Goal: Information Seeking & Learning: Learn about a topic

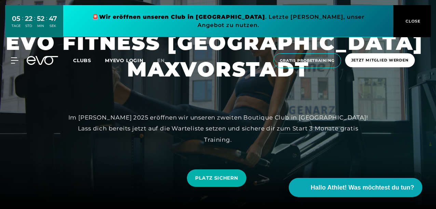
click at [87, 128] on div "Im [PERSON_NAME] 2025 eröffnen wir unseren zweiten Boutique Club in [GEOGRAPHIC…" at bounding box center [217, 128] width 307 height 33
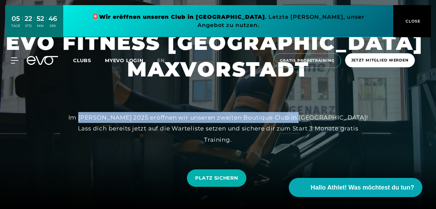
drag, startPoint x: 87, startPoint y: 128, endPoint x: 273, endPoint y: 133, distance: 186.8
click at [273, 133] on div "Im [PERSON_NAME] 2025 eröffnen wir unseren zweiten Boutique Club in [GEOGRAPHIC…" at bounding box center [217, 128] width 307 height 33
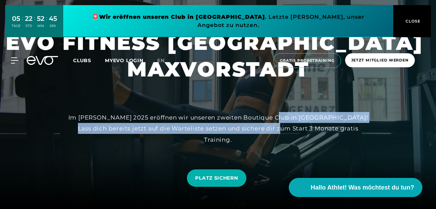
drag, startPoint x: 273, startPoint y: 133, endPoint x: 274, endPoint y: 139, distance: 6.5
click at [274, 139] on div "Im [PERSON_NAME] 2025 eröffnen wir unseren zweiten Boutique Club in [GEOGRAPHIC…" at bounding box center [217, 128] width 307 height 33
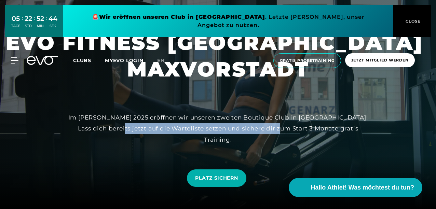
drag, startPoint x: 274, startPoint y: 139, endPoint x: 133, endPoint y: 135, distance: 141.1
click at [133, 135] on div "Im [PERSON_NAME] 2025 eröffnen wir unseren zweiten Boutique Club in [GEOGRAPHIC…" at bounding box center [217, 128] width 307 height 33
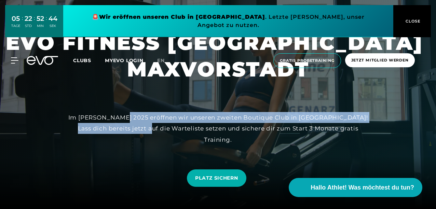
drag, startPoint x: 133, startPoint y: 135, endPoint x: 135, endPoint y: 131, distance: 4.3
click at [135, 131] on div "Im [PERSON_NAME] 2025 eröffnen wir unseren zweiten Boutique Club in [GEOGRAPHIC…" at bounding box center [217, 128] width 307 height 33
drag, startPoint x: 135, startPoint y: 131, endPoint x: 186, endPoint y: 144, distance: 52.7
click at [186, 144] on div "Im [PERSON_NAME] 2025 eröffnen wir unseren zweiten Boutique Club in [GEOGRAPHIC…" at bounding box center [217, 128] width 307 height 33
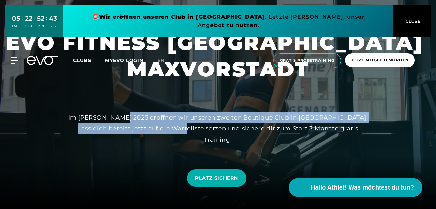
click at [186, 144] on div "Im [PERSON_NAME] 2025 eröffnen wir unseren zweiten Boutique Club in [GEOGRAPHIC…" at bounding box center [217, 128] width 307 height 33
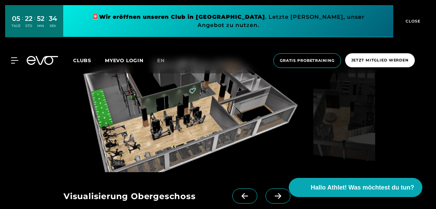
scroll to position [512, 0]
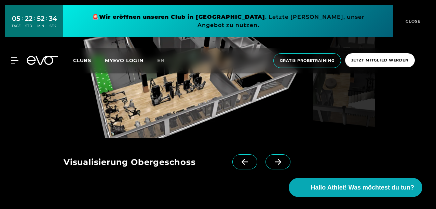
click at [272, 160] on icon at bounding box center [278, 162] width 12 height 6
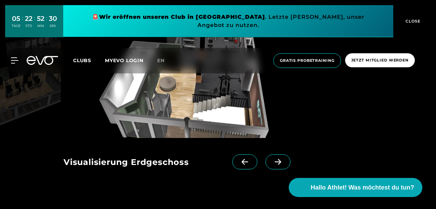
click at [272, 160] on icon at bounding box center [278, 162] width 12 height 6
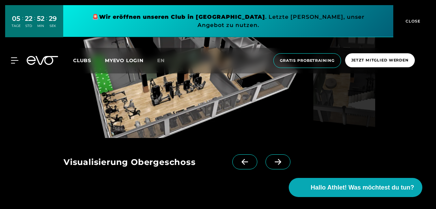
click at [272, 160] on icon at bounding box center [278, 162] width 12 height 6
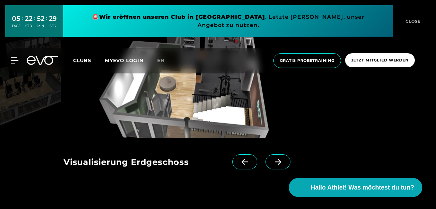
scroll to position [649, 0]
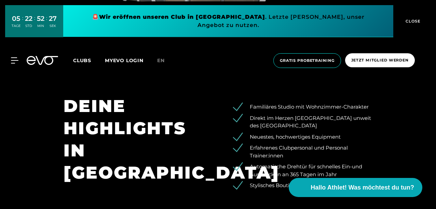
click at [268, 107] on li "Familiäres Studio mit Wohnzimmer-Charakter" at bounding box center [305, 107] width 135 height 8
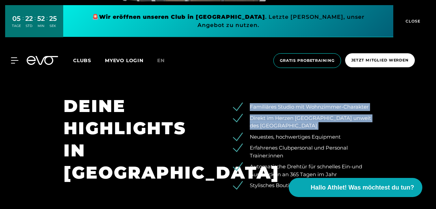
drag, startPoint x: 268, startPoint y: 107, endPoint x: 288, endPoint y: 128, distance: 29.0
click at [288, 128] on ul "Familiäres Studio mit Wohnzimmer-Charakter Direkt im Herzen [GEOGRAPHIC_DATA] u…" at bounding box center [299, 146] width 145 height 86
click at [288, 128] on li "Direkt im Herzen [GEOGRAPHIC_DATA] unweit des [GEOGRAPHIC_DATA]" at bounding box center [305, 121] width 135 height 15
drag, startPoint x: 288, startPoint y: 128, endPoint x: 264, endPoint y: 104, distance: 33.3
click at [264, 104] on ul "Familiäres Studio mit Wohnzimmer-Charakter Direkt im Herzen [GEOGRAPHIC_DATA] u…" at bounding box center [299, 146] width 145 height 86
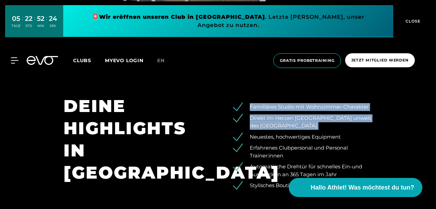
click at [264, 104] on li "Familiäres Studio mit Wohnzimmer-Charakter" at bounding box center [305, 107] width 135 height 8
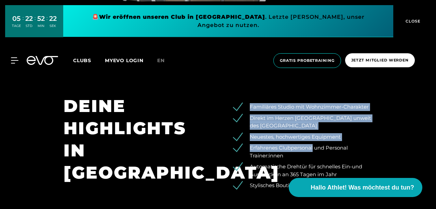
drag, startPoint x: 264, startPoint y: 104, endPoint x: 308, endPoint y: 147, distance: 61.6
click at [308, 147] on ul "Familiäres Studio mit Wohnzimmer-Charakter Direkt im Herzen [GEOGRAPHIC_DATA] u…" at bounding box center [299, 146] width 145 height 86
click at [308, 147] on li "Erfahrenes Clubpersonal und Personal Trainer:innen" at bounding box center [305, 151] width 135 height 15
drag, startPoint x: 308, startPoint y: 147, endPoint x: 267, endPoint y: 104, distance: 59.2
click at [267, 104] on ul "Familiäres Studio mit Wohnzimmer-Charakter Direkt im Herzen [GEOGRAPHIC_DATA] u…" at bounding box center [299, 146] width 145 height 86
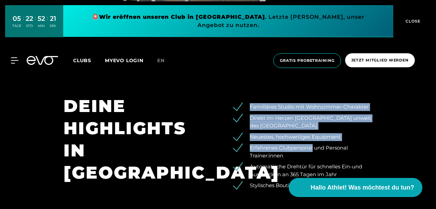
click at [267, 104] on li "Familiäres Studio mit Wohnzimmer-Charakter" at bounding box center [305, 107] width 135 height 8
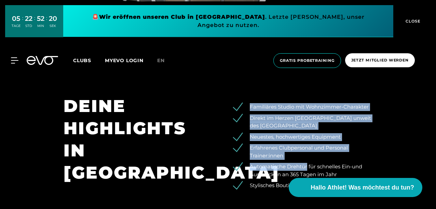
drag, startPoint x: 267, startPoint y: 104, endPoint x: 287, endPoint y: 169, distance: 67.3
click at [287, 169] on ul "Familiäres Studio mit Wohnzimmer-Charakter Direkt im Herzen [GEOGRAPHIC_DATA] u…" at bounding box center [299, 146] width 145 height 86
click at [287, 169] on li "Automatische Drehtür für schnelles Ein-und Auschecken an 365 Tagen im Jahr" at bounding box center [305, 170] width 135 height 15
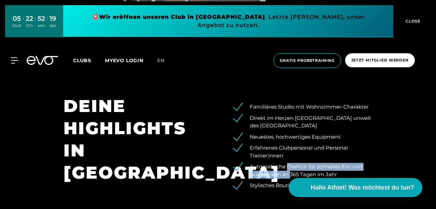
click at [287, 172] on li "Automatische Drehtür für schnelles Ein-und Auschecken an 365 Tagen im Jahr" at bounding box center [305, 170] width 135 height 15
drag, startPoint x: 287, startPoint y: 172, endPoint x: 273, endPoint y: 152, distance: 24.2
click at [273, 152] on ul "Familiäres Studio mit Wohnzimmer-Charakter Direkt im Herzen [GEOGRAPHIC_DATA] u…" at bounding box center [299, 146] width 145 height 86
click at [273, 152] on li "Erfahrenes Clubpersonal und Personal Trainer:innen" at bounding box center [305, 151] width 135 height 15
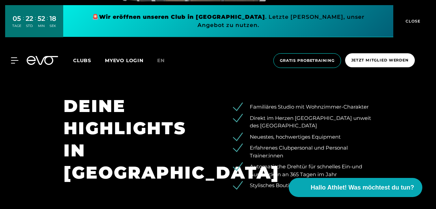
scroll to position [683, 0]
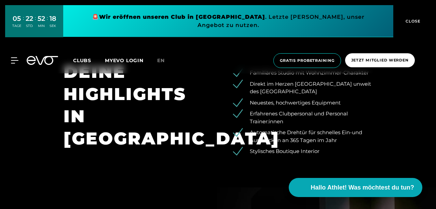
click at [273, 152] on li "Stylisches Boutique Interior" at bounding box center [305, 151] width 135 height 8
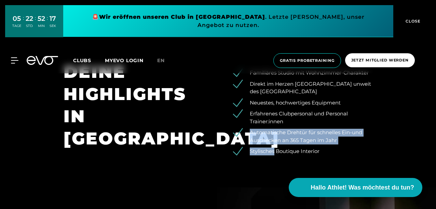
drag, startPoint x: 273, startPoint y: 152, endPoint x: 270, endPoint y: 128, distance: 24.4
click at [270, 128] on ul "Familiäres Studio mit Wohnzimmer-Charakter Direkt im Herzen [GEOGRAPHIC_DATA] u…" at bounding box center [299, 112] width 145 height 86
drag, startPoint x: 270, startPoint y: 128, endPoint x: 281, endPoint y: 145, distance: 20.2
click at [281, 145] on ul "Familiäres Studio mit Wohnzimmer-Charakter Direkt im Herzen [GEOGRAPHIC_DATA] u…" at bounding box center [299, 112] width 145 height 86
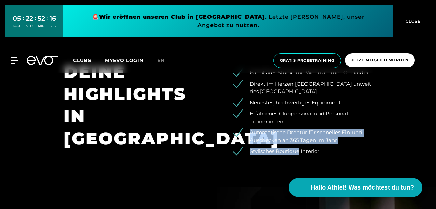
click at [281, 145] on ul "Familiäres Studio mit Wohnzimmer-Charakter Direkt im Herzen [GEOGRAPHIC_DATA] u…" at bounding box center [299, 112] width 145 height 86
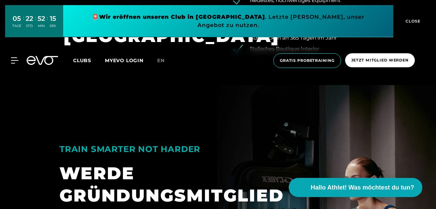
scroll to position [853, 0]
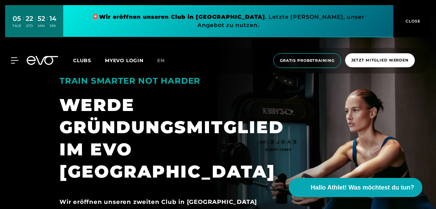
click at [75, 99] on div "WERDE GRÜNDUNGSMITGLIED IM EVO [GEOGRAPHIC_DATA]" at bounding box center [176, 138] width 235 height 89
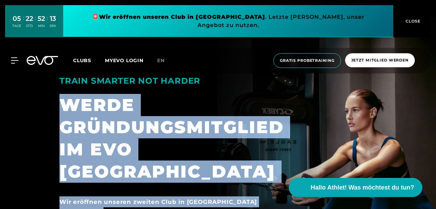
drag, startPoint x: 75, startPoint y: 99, endPoint x: 101, endPoint y: 186, distance: 90.5
click at [101, 186] on div "TRAIN SMARTER NOT HARDER WERDE GRÜNDUNGSMITGLIED IM EVO MAXVORSTADT Wir eröffne…" at bounding box center [177, 144] width 246 height 187
click at [101, 196] on div "Wir eröffnen unseren zweiten Club in [GEOGRAPHIC_DATA] Zur Eröffnung unseres ne…" at bounding box center [176, 212] width 235 height 33
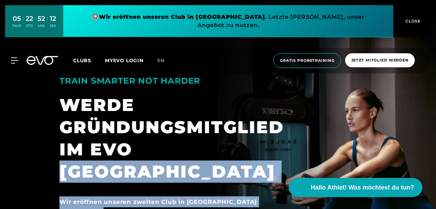
drag, startPoint x: 101, startPoint y: 186, endPoint x: 125, endPoint y: 166, distance: 31.0
click at [125, 166] on div "TRAIN SMARTER NOT HARDER WERDE GRÜNDUNGSMITGLIED IM EVO MAXVORSTADT Wir eröffne…" at bounding box center [177, 144] width 246 height 187
click at [125, 166] on h1 "WERDE GRÜNDUNGSMITGLIED IM EVO [GEOGRAPHIC_DATA]" at bounding box center [176, 142] width 235 height 97
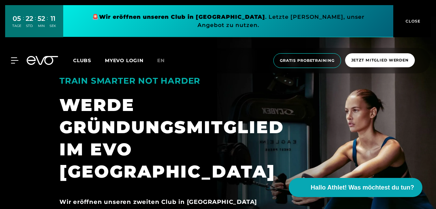
scroll to position [888, 0]
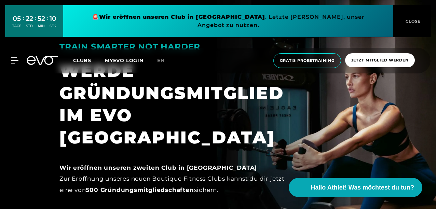
drag, startPoint x: 239, startPoint y: 167, endPoint x: 169, endPoint y: 129, distance: 79.9
click at [169, 129] on div "TRAIN SMARTER NOT HARDER WERDE GRÜNDUNGSMITGLIED IM EVO MAXVORSTADT Wir eröffne…" at bounding box center [177, 110] width 246 height 187
click at [169, 129] on h1 "WERDE GRÜNDUNGSMITGLIED IM EVO [GEOGRAPHIC_DATA]" at bounding box center [176, 108] width 235 height 97
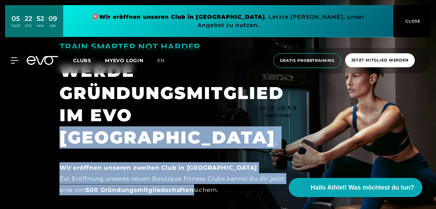
drag, startPoint x: 169, startPoint y: 129, endPoint x: 181, endPoint y: 175, distance: 47.7
click at [181, 175] on div "TRAIN SMARTER NOT HARDER WERDE GRÜNDUNGSMITGLIED IM EVO MAXVORSTADT Wir eröffne…" at bounding box center [177, 110] width 246 height 187
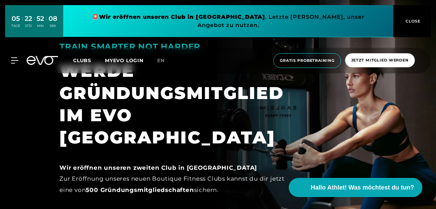
scroll to position [956, 0]
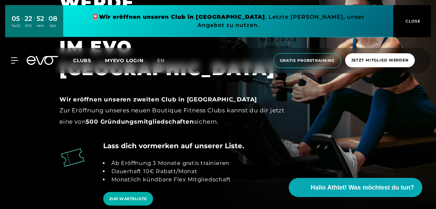
click at [115, 151] on div "Ab Eröffnung 3 Monate gratis trainieren Dauerhaft 10€ Rabatt/Monat Monatlich kü…" at bounding box center [166, 171] width 127 height 41
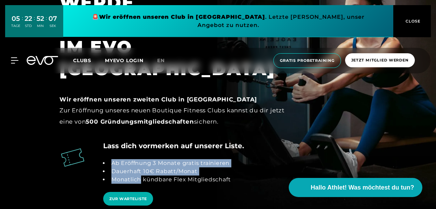
drag, startPoint x: 115, startPoint y: 136, endPoint x: 123, endPoint y: 156, distance: 21.9
click at [123, 156] on div "Ab Eröffnung 3 Monate gratis trainieren Dauerhaft 10€ Rabatt/Monat Monatlich kü…" at bounding box center [166, 171] width 127 height 41
click at [123, 175] on li "Monatlich kündbare Flex Mitgliedschaft" at bounding box center [170, 179] width 122 height 8
drag, startPoint x: 123, startPoint y: 156, endPoint x: 122, endPoint y: 138, distance: 18.8
click at [122, 159] on ul "Ab Eröffnung 3 Monate gratis trainieren Dauerhaft 10€ Rabatt/Monat Monatlich kü…" at bounding box center [166, 171] width 127 height 25
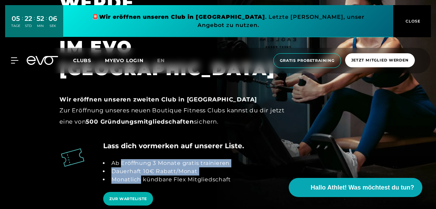
click at [122, 159] on li "Ab Eröffnung 3 Monate gratis trainieren" at bounding box center [170, 163] width 122 height 8
drag, startPoint x: 122, startPoint y: 138, endPoint x: 140, endPoint y: 162, distance: 30.7
click at [140, 162] on div "Ab Eröffnung 3 Monate gratis trainieren Dauerhaft 10€ Rabatt/Monat Monatlich kü…" at bounding box center [166, 171] width 127 height 41
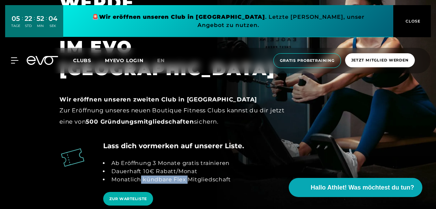
drag, startPoint x: 140, startPoint y: 162, endPoint x: 186, endPoint y: 164, distance: 46.1
click at [186, 164] on div "Ab Eröffnung 3 Monate gratis trainieren Dauerhaft 10€ Rabatt/Monat Monatlich kü…" at bounding box center [166, 171] width 127 height 41
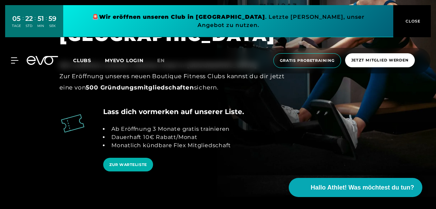
scroll to position [1024, 0]
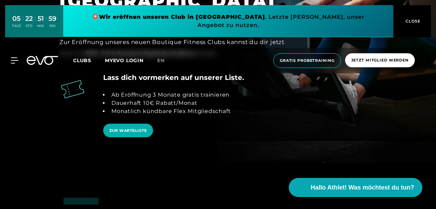
click at [170, 117] on div "Lass dich vormerken auf unserer Liste. Ab Eröffnung 3 Monate gratis trainieren …" at bounding box center [173, 110] width 141 height 77
drag, startPoint x: 170, startPoint y: 117, endPoint x: 185, endPoint y: 77, distance: 42.8
click at [185, 77] on div "Lass dich vormerken auf unserer Liste. Ab Eröffnung 3 Monate gratis trainieren …" at bounding box center [173, 110] width 141 height 77
click at [185, 99] on li "Dauerhaft 10€ Rabatt/Monat" at bounding box center [170, 103] width 122 height 8
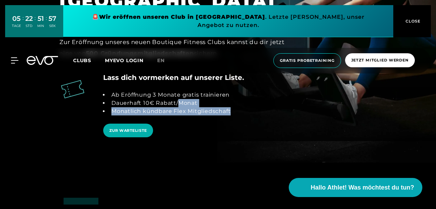
drag, startPoint x: 185, startPoint y: 77, endPoint x: 190, endPoint y: 89, distance: 12.9
click at [190, 91] on ul "Ab Eröffnung 3 Monate gratis trainieren Dauerhaft 10€ Rabatt/Monat Monatlich kü…" at bounding box center [166, 103] width 127 height 25
click at [190, 107] on li "Monatlich kündbare Flex Mitgliedschaft" at bounding box center [170, 111] width 122 height 8
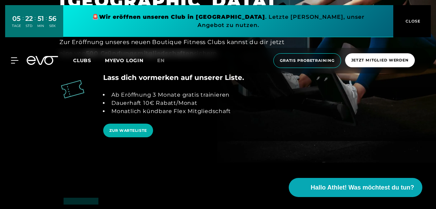
scroll to position [1127, 0]
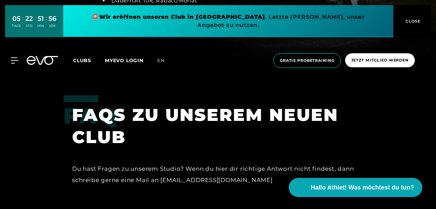
click at [190, 104] on h1 "FAQS ZU UNSEREM NEUEN CLUB" at bounding box center [213, 126] width 283 height 44
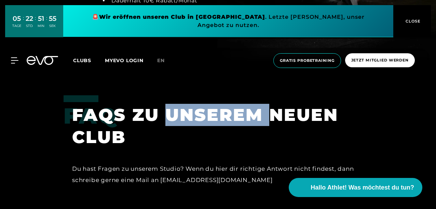
click at [190, 104] on h1 "FAQS ZU UNSEREM NEUEN CLUB" at bounding box center [213, 126] width 283 height 44
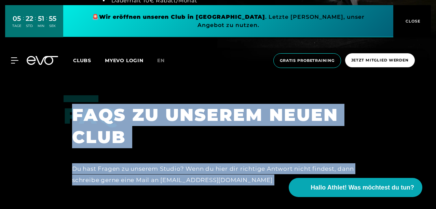
drag, startPoint x: 190, startPoint y: 89, endPoint x: 170, endPoint y: 142, distance: 56.6
click at [170, 142] on div "FAQ FAQS ZU UNSEREM NEUEN CLUB Du hast Fragen zu unserem Studio? Wenn du hier d…" at bounding box center [217, 148] width 309 height 107
click at [170, 163] on div "Du hast Fragen zu unserem Studio? Wenn du hier dir richtige Antwort nicht finde…" at bounding box center [213, 174] width 283 height 22
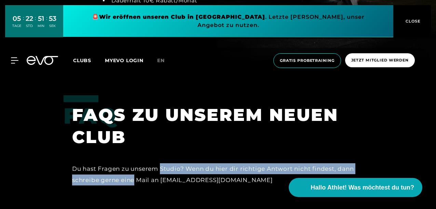
drag, startPoint x: 170, startPoint y: 142, endPoint x: 141, endPoint y: 160, distance: 33.8
click at [141, 163] on div "Du hast Fragen zu unserem Studio? Wenn du hier dir richtige Antwort nicht finde…" at bounding box center [213, 174] width 283 height 22
drag, startPoint x: 141, startPoint y: 160, endPoint x: 122, endPoint y: 145, distance: 24.9
click at [122, 163] on div "Du hast Fragen zu unserem Studio? Wenn du hier dir richtige Antwort nicht finde…" at bounding box center [213, 174] width 283 height 22
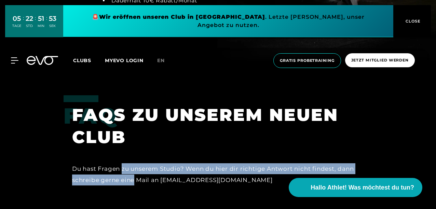
click at [122, 163] on div "Du hast Fragen zu unserem Studio? Wenn du hier dir richtige Antwort nicht finde…" at bounding box center [213, 174] width 283 height 22
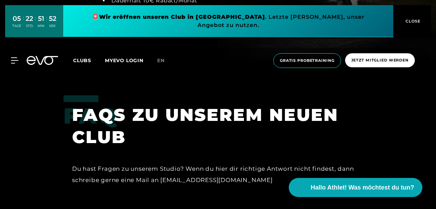
scroll to position [1161, 0]
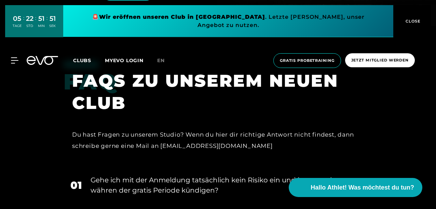
click at [120, 175] on div "Gehe ich mit der Anmeldung tatsächlich kein Risiko ein und kann noch währen der…" at bounding box center [221, 185] width 262 height 20
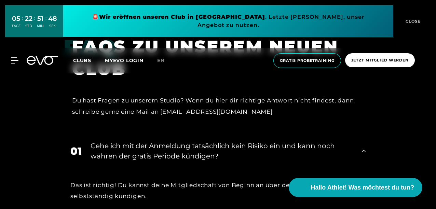
click at [75, 180] on div "Das ist richtig! Du kannst deine Mitgliedschaft von Beginn an über deinen myEVO…" at bounding box center [217, 191] width 295 height 22
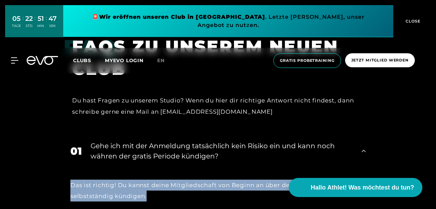
drag, startPoint x: 75, startPoint y: 167, endPoint x: 144, endPoint y: 176, distance: 70.0
click at [144, 180] on div "Das ist richtig! Du kannst deine Mitgliedschaft von Beginn an über deinen myEVO…" at bounding box center [217, 191] width 295 height 22
drag, startPoint x: 144, startPoint y: 176, endPoint x: 71, endPoint y: 162, distance: 74.4
click at [71, 180] on div "Das ist richtig! Du kannst deine Mitgliedschaft von Beginn an über deinen myEVO…" at bounding box center [217, 191] width 295 height 22
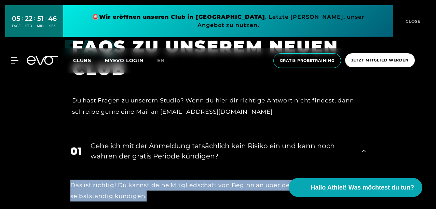
click at [71, 180] on div "Das ist richtig! Du kannst deine Mitgliedschaft von Beginn an über deinen myEVO…" at bounding box center [217, 191] width 295 height 22
drag, startPoint x: 71, startPoint y: 162, endPoint x: 149, endPoint y: 173, distance: 78.7
click at [149, 180] on div "Das ist richtig! Du kannst deine Mitgliedschaft von Beginn an über deinen myEVO…" at bounding box center [217, 191] width 295 height 22
drag, startPoint x: 149, startPoint y: 173, endPoint x: 77, endPoint y: 163, distance: 73.1
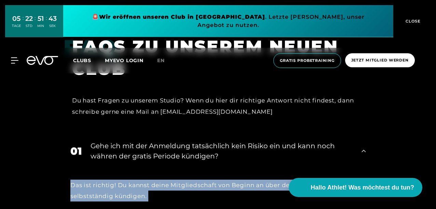
click at [77, 180] on div "Das ist richtig! Du kannst deine Mitgliedschaft von Beginn an über deinen myEVO…" at bounding box center [217, 191] width 295 height 22
drag, startPoint x: 77, startPoint y: 163, endPoint x: 156, endPoint y: 176, distance: 80.3
click at [156, 180] on div "Das ist richtig! Du kannst deine Mitgliedschaft von Beginn an über deinen myEVO…" at bounding box center [217, 191] width 295 height 22
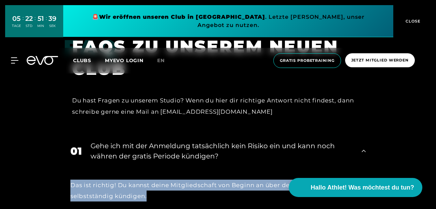
drag, startPoint x: 156, startPoint y: 176, endPoint x: 67, endPoint y: 162, distance: 90.2
click at [67, 168] on div "Das ist richtig! Du kannst deine Mitgliedschaft von Beginn an über deinen myEVO…" at bounding box center [217, 190] width 309 height 45
drag, startPoint x: 67, startPoint y: 162, endPoint x: 142, endPoint y: 179, distance: 76.9
click at [142, 179] on div "Das ist richtig! Du kannst deine Mitgliedschaft von Beginn an über deinen myEVO…" at bounding box center [217, 190] width 309 height 45
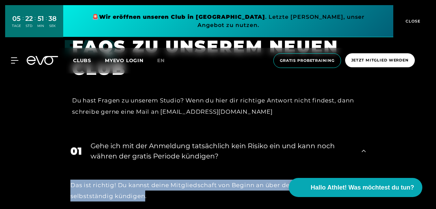
click at [142, 180] on div "Das ist richtig! Du kannst deine Mitgliedschaft von Beginn an über deinen myEVO…" at bounding box center [217, 191] width 295 height 22
drag, startPoint x: 142, startPoint y: 179, endPoint x: 74, endPoint y: 166, distance: 69.0
click at [74, 180] on div "Das ist richtig! Du kannst deine Mitgliedschaft von Beginn an über deinen myEVO…" at bounding box center [217, 191] width 295 height 22
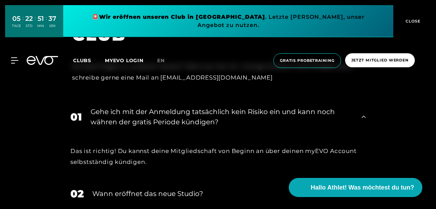
scroll to position [1263, 0]
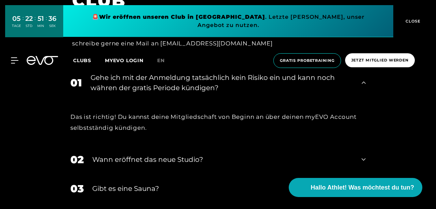
click at [134, 147] on div "02 Wann eröffnet das neue Studio?" at bounding box center [217, 159] width 309 height 29
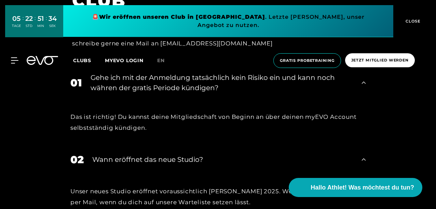
scroll to position [1297, 0]
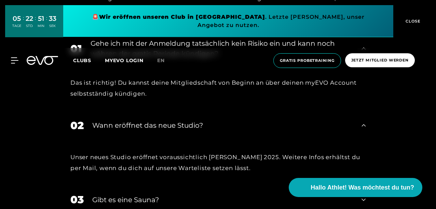
click at [247, 152] on div "Unser neues Studio eröffnet voraussichtlich [PERSON_NAME] 2025. Weitere Infos e…" at bounding box center [217, 163] width 295 height 22
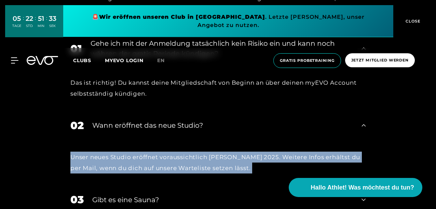
drag, startPoint x: 247, startPoint y: 134, endPoint x: 152, endPoint y: 143, distance: 95.7
click at [187, 152] on div "Unser neues Studio eröffnet voraussichtlich [PERSON_NAME] 2025. Weitere Infos e…" at bounding box center [217, 163] width 295 height 22
click at [151, 152] on div "Unser neues Studio eröffnet voraussichtlich [PERSON_NAME] 2025. Weitere Infos e…" at bounding box center [217, 163] width 295 height 22
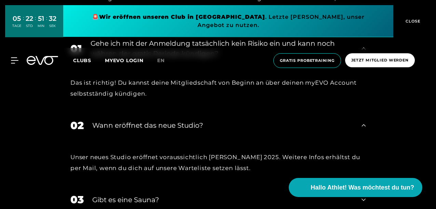
scroll to position [1331, 0]
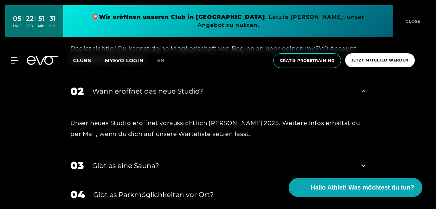
click at [111, 160] on div "Gibt es eine Sauna?" at bounding box center [222, 165] width 260 height 10
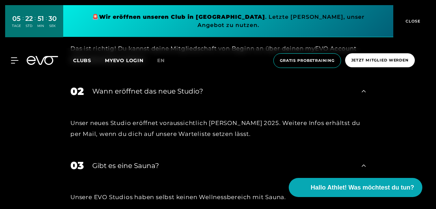
scroll to position [1366, 0]
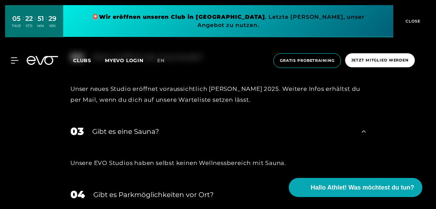
click at [142, 117] on div "03 Gibt es eine Sauna?" at bounding box center [217, 131] width 309 height 29
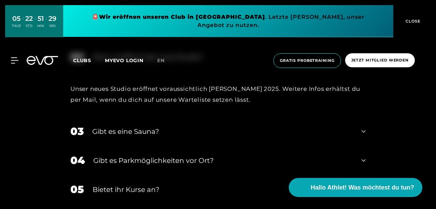
click at [145, 155] on div "Gibt es Parkmöglichkeiten vor Ort?" at bounding box center [222, 160] width 259 height 10
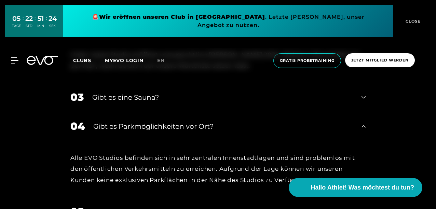
scroll to position [1434, 0]
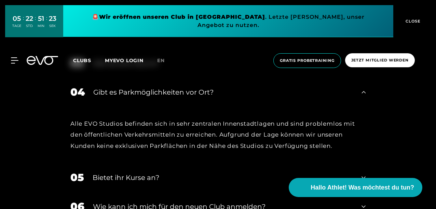
click at [109, 172] on div "Bietet ihr Kurse an?" at bounding box center [223, 177] width 260 height 10
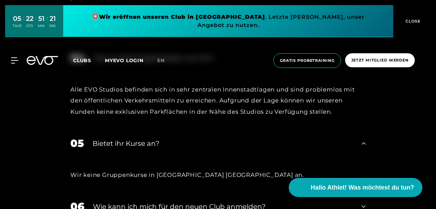
scroll to position [1502, 0]
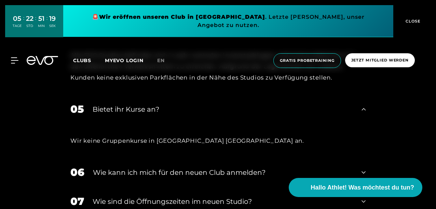
click at [112, 167] on div "Wie kann ich mich für den neuen Club anmelden?" at bounding box center [223, 172] width 260 height 10
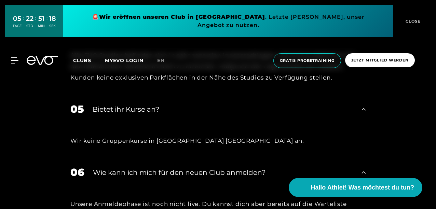
scroll to position [1536, 0]
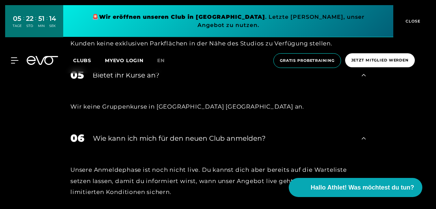
drag, startPoint x: 109, startPoint y: 147, endPoint x: 107, endPoint y: 144, distance: 4.1
click at [107, 164] on div "Unsere Anmeldephase ist noch nicht live. Du kannst dich aber bereits auf die Wa…" at bounding box center [217, 180] width 295 height 33
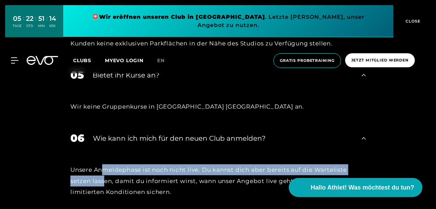
drag, startPoint x: 104, startPoint y: 141, endPoint x: 104, endPoint y: 158, distance: 16.7
click at [104, 158] on div "Unsere Anmeldephase ist noch nicht live. Du kannst dich aber bereits auf die Wa…" at bounding box center [217, 181] width 309 height 56
click at [104, 164] on div "Unsere Anmeldephase ist noch nicht live. Du kannst dich aber bereits auf die Wa…" at bounding box center [217, 180] width 295 height 33
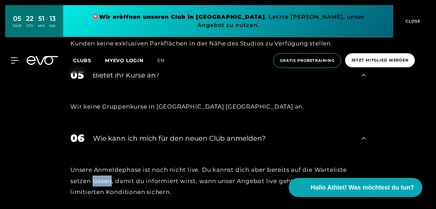
click at [104, 164] on div "Unsere Anmeldephase ist noch nicht live. Du kannst dich aber bereits auf die Wa…" at bounding box center [217, 180] width 295 height 33
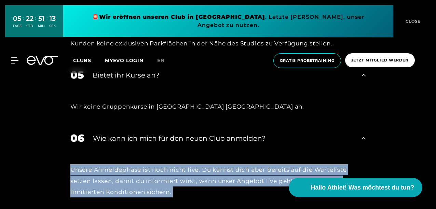
drag, startPoint x: 104, startPoint y: 158, endPoint x: 104, endPoint y: 167, distance: 9.6
click at [104, 167] on div "Unsere Anmeldephase ist noch nicht live. Du kannst dich aber bereits auf die Wa…" at bounding box center [217, 180] width 295 height 33
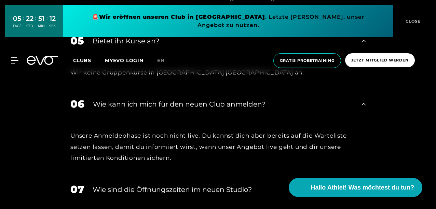
click at [104, 184] on div "​Wie sind die Öffnungszeiten im neuen Studio?" at bounding box center [223, 189] width 260 height 10
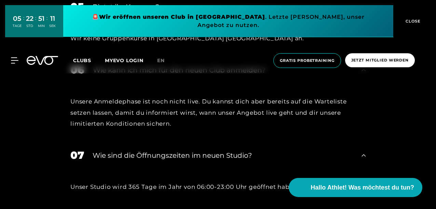
scroll to position [1639, 0]
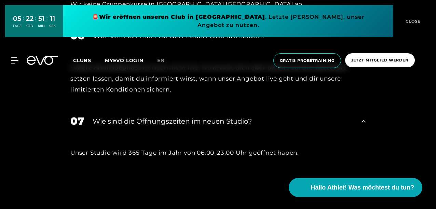
click at [119, 147] on div "Unser Studio wird 365 Tage im Jahr von 06:00-23:00 Uhr geöffnet haben." at bounding box center [217, 152] width 295 height 11
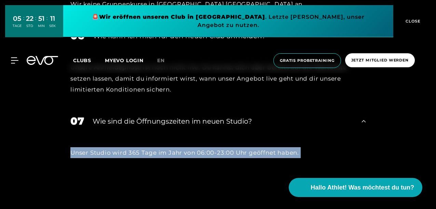
click at [119, 147] on div "Unser Studio wird 365 Tage im Jahr von 06:00-23:00 Uhr geöffnet haben." at bounding box center [217, 152] width 295 height 11
click at [226, 147] on div "Unser Studio wird 365 Tage im Jahr von 06:00-23:00 Uhr geöffnet haben." at bounding box center [217, 152] width 295 height 11
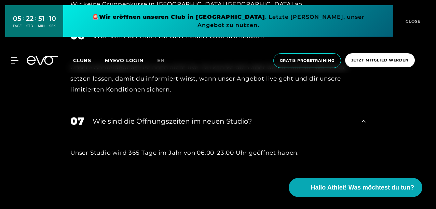
click at [226, 147] on div "Unser Studio wird 365 Tage im Jahr von 06:00-23:00 Uhr geöffnet haben." at bounding box center [217, 152] width 295 height 11
click at [148, 147] on div "Unser Studio wird 365 Tage im Jahr von 06:00-23:00 Uhr geöffnet haben." at bounding box center [217, 152] width 295 height 11
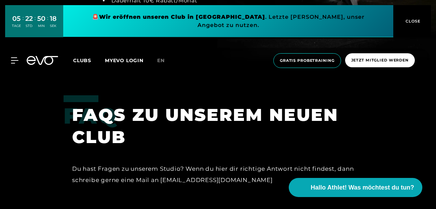
scroll to position [1024, 0]
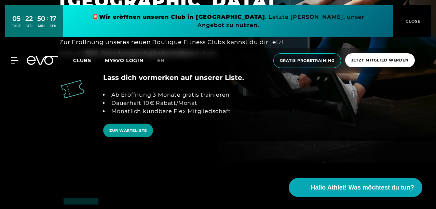
click at [134, 124] on link "ZUR WARTELISTE" at bounding box center [128, 131] width 50 height 14
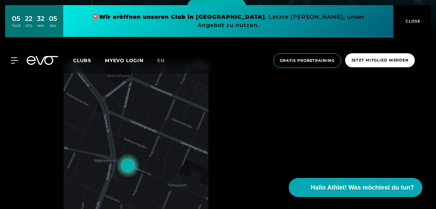
scroll to position [0, 0]
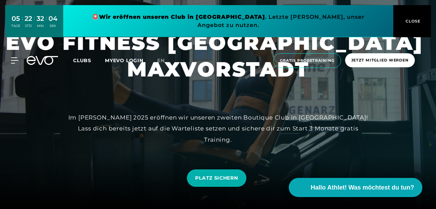
click at [36, 56] on icon at bounding box center [42, 60] width 31 height 9
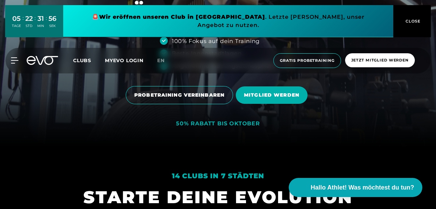
scroll to position [102, 0]
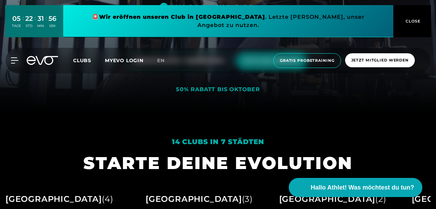
click at [225, 90] on div "50% RABATT BIS OKTOBER" at bounding box center [218, 89] width 84 height 7
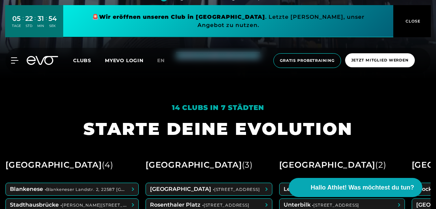
click at [230, 112] on div "14 Clubs in 7 Städten" at bounding box center [217, 110] width 269 height 15
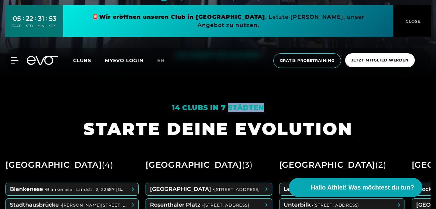
click at [230, 112] on div "14 Clubs in 7 Städten" at bounding box center [217, 110] width 269 height 15
click at [214, 127] on h1 "STARTE DEINE EVOLUTION" at bounding box center [217, 129] width 269 height 22
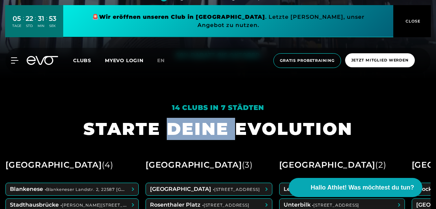
click at [214, 127] on h1 "STARTE DEINE EVOLUTION" at bounding box center [217, 129] width 269 height 22
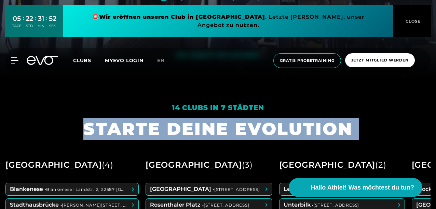
click at [214, 127] on h1 "STARTE DEINE EVOLUTION" at bounding box center [217, 129] width 269 height 22
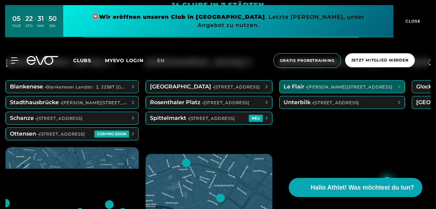
scroll to position [205, 0]
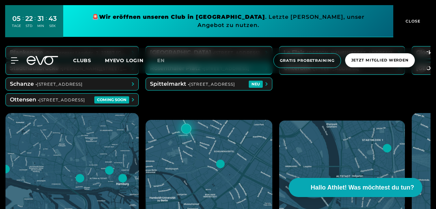
scroll to position [307, 0]
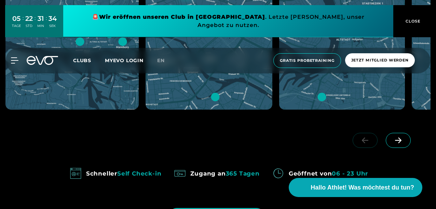
scroll to position [478, 0]
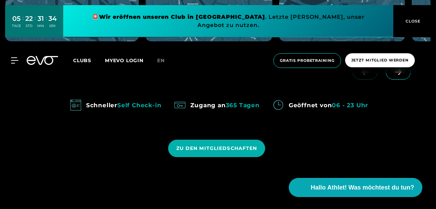
click at [207, 107] on div "Zugang an 365 Tagen" at bounding box center [224, 105] width 69 height 11
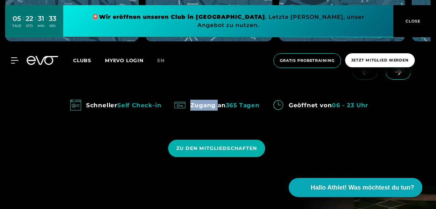
click at [207, 107] on div "Zugang an 365 Tagen" at bounding box center [224, 105] width 69 height 11
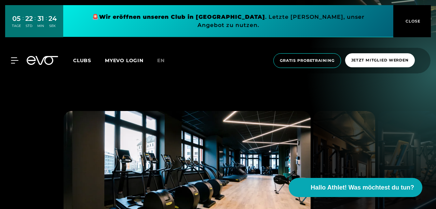
scroll to position [922, 0]
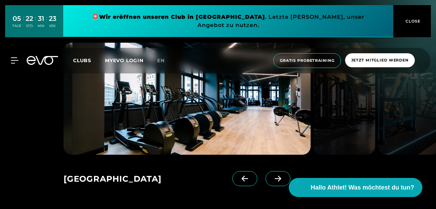
click at [272, 178] on icon at bounding box center [278, 178] width 12 height 6
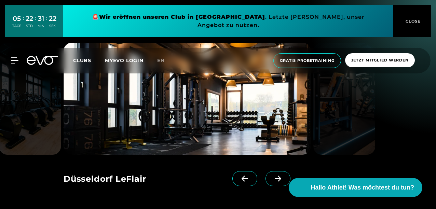
click at [272, 178] on icon at bounding box center [278, 178] width 12 height 6
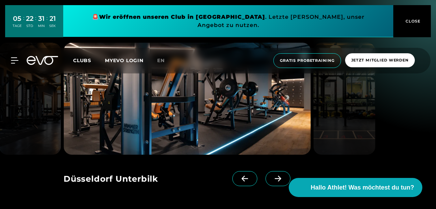
click at [272, 178] on icon at bounding box center [278, 178] width 12 height 6
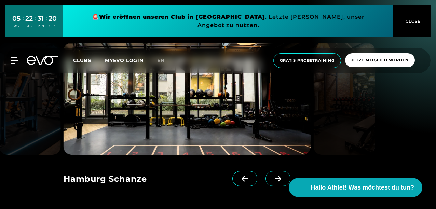
click at [272, 178] on icon at bounding box center [278, 178] width 12 height 6
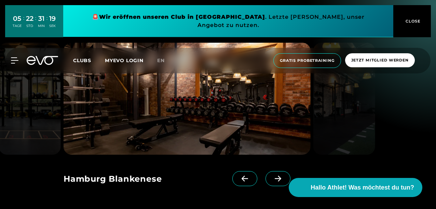
click at [272, 178] on icon at bounding box center [278, 178] width 12 height 6
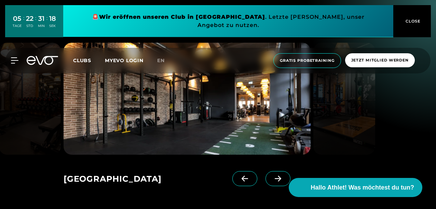
click at [272, 178] on icon at bounding box center [278, 178] width 12 height 6
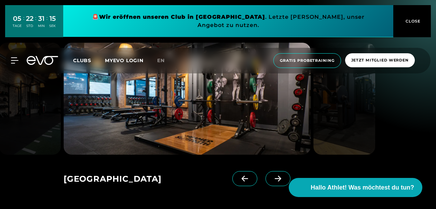
click at [272, 178] on icon at bounding box center [278, 178] width 12 height 6
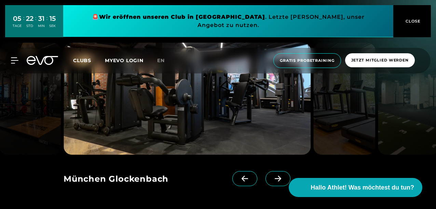
click at [272, 178] on icon at bounding box center [278, 178] width 12 height 6
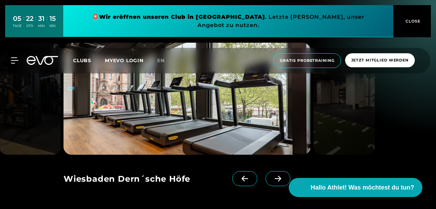
click at [272, 178] on icon at bounding box center [278, 178] width 12 height 6
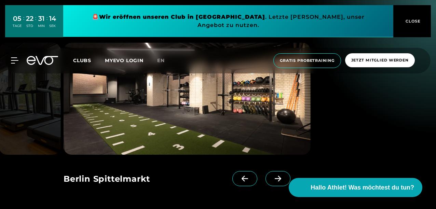
click at [272, 178] on icon at bounding box center [278, 178] width 12 height 6
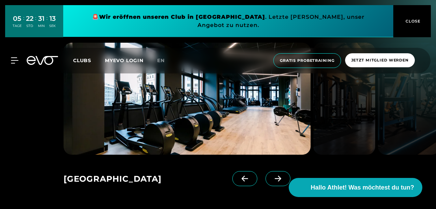
click at [239, 181] on icon at bounding box center [245, 178] width 12 height 6
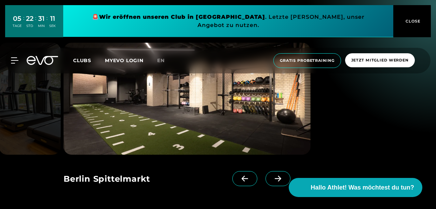
click at [239, 178] on icon at bounding box center [245, 178] width 12 height 6
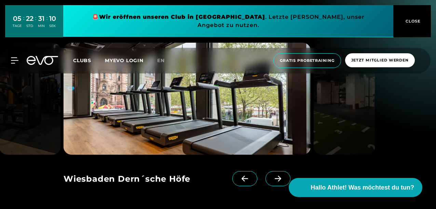
click at [239, 179] on icon at bounding box center [245, 178] width 12 height 6
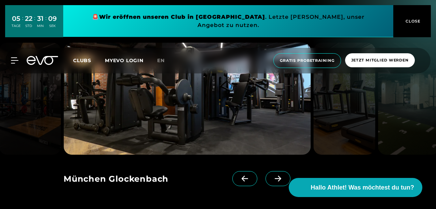
click at [205, 104] on img at bounding box center [186, 99] width 247 height 112
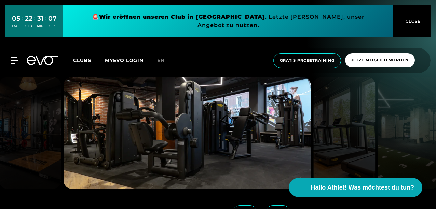
click at [203, 138] on img at bounding box center [186, 133] width 247 height 112
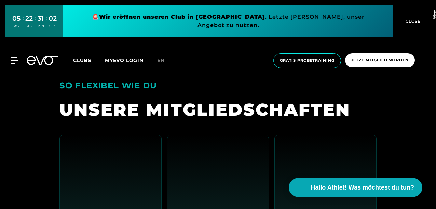
scroll to position [1229, 0]
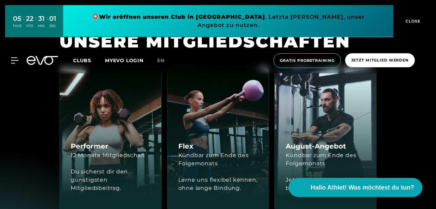
click at [190, 160] on div "Kündbar zum Ende des Folgemonats" at bounding box center [218, 159] width 80 height 16
click at [189, 157] on div "Kündbar zum Ende des Folgemonats" at bounding box center [218, 159] width 80 height 16
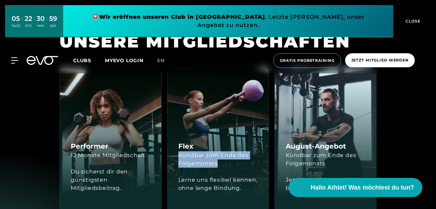
drag, startPoint x: 189, startPoint y: 157, endPoint x: 192, endPoint y: 165, distance: 8.6
click at [192, 165] on div "Kündbar zum Ende des Folgemonats" at bounding box center [218, 159] width 80 height 16
drag, startPoint x: 192, startPoint y: 165, endPoint x: 188, endPoint y: 155, distance: 10.3
click at [188, 155] on div "Kündbar zum Ende des Folgemonats" at bounding box center [218, 159] width 80 height 16
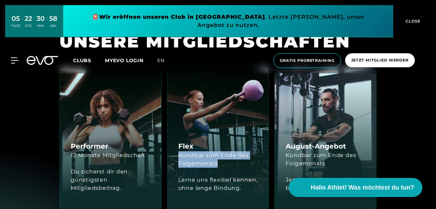
click at [188, 155] on div "Kündbar zum Ende des Folgemonats" at bounding box center [218, 159] width 80 height 16
drag, startPoint x: 188, startPoint y: 155, endPoint x: 198, endPoint y: 163, distance: 12.4
click at [198, 163] on div "Kündbar zum Ende des Folgemonats" at bounding box center [218, 159] width 80 height 16
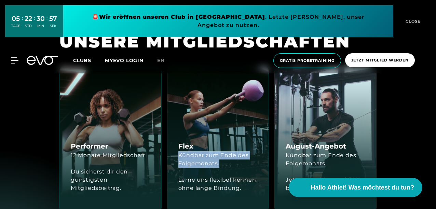
drag, startPoint x: 198, startPoint y: 163, endPoint x: 199, endPoint y: 157, distance: 6.2
click at [199, 157] on div "Kündbar zum Ende des Folgemonats" at bounding box center [218, 159] width 80 height 16
drag, startPoint x: 199, startPoint y: 157, endPoint x: 201, endPoint y: 161, distance: 4.9
click at [201, 161] on div "Kündbar zum Ende des Folgemonats" at bounding box center [218, 159] width 80 height 16
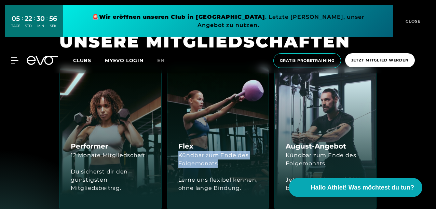
click at [201, 161] on div "Kündbar zum Ende des Folgemonats" at bounding box center [218, 159] width 80 height 16
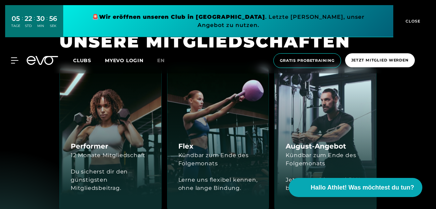
scroll to position [1263, 0]
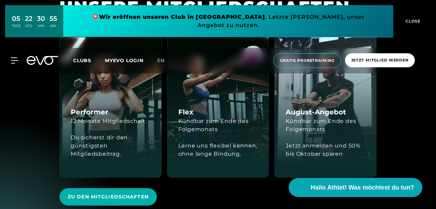
click at [306, 143] on div "Jetzt anmelden und 50% bis Oktober sparen" at bounding box center [325, 150] width 80 height 16
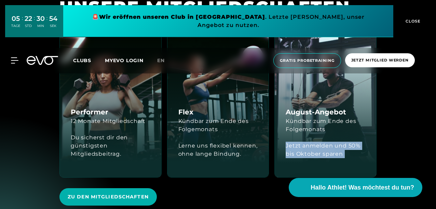
drag, startPoint x: 306, startPoint y: 143, endPoint x: 308, endPoint y: 150, distance: 6.8
click at [308, 150] on div "Jetzt anmelden und 50% bis Oktober sparen" at bounding box center [325, 150] width 80 height 16
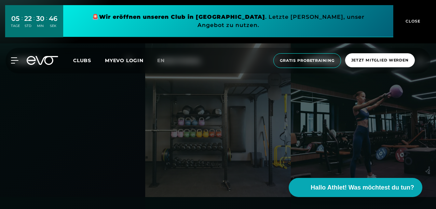
scroll to position [1536, 0]
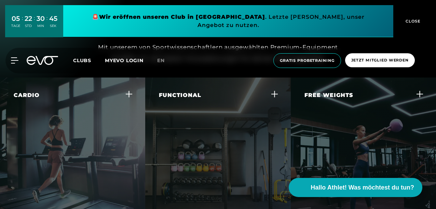
click at [133, 130] on div "Cardio In jedem Club findest du die beste Ausstattung an Cardio Geräten wie Lau…" at bounding box center [72, 154] width 145 height 154
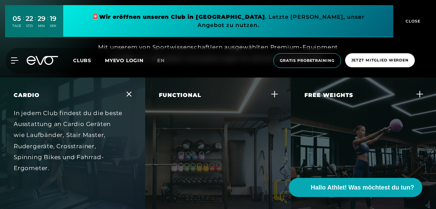
click at [200, 90] on div "Functional Trainiere alltagsnahe Bewegungen und verbessere deine Körperbeherrsc…" at bounding box center [217, 154] width 145 height 154
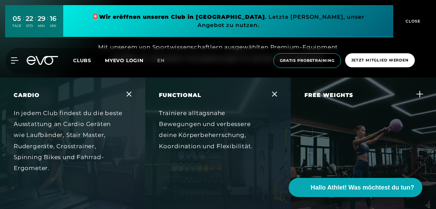
click at [200, 90] on div "Functional Trainiere alltagsnahe Bewegungen und verbessere deine Körperbeherrsc…" at bounding box center [217, 154] width 145 height 154
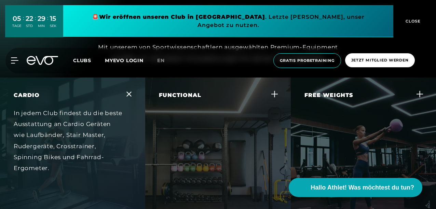
click at [341, 99] on div "Free Weights" at bounding box center [328, 95] width 49 height 8
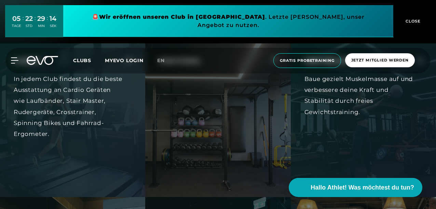
click at [343, 84] on div "Baue gezielt Muskelmasse auf und verbessere deine Kraft und Stabilität durch fr…" at bounding box center [358, 95] width 109 height 44
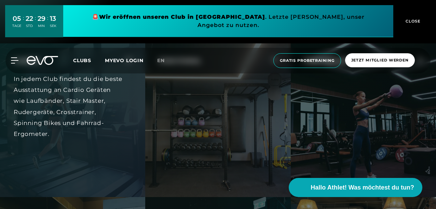
scroll to position [1707, 0]
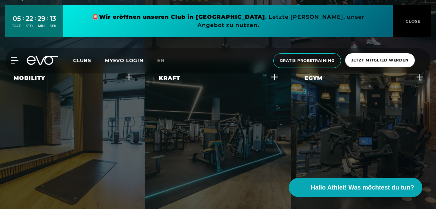
click at [48, 141] on div "Mobility Fördere deine Beweglichkeit und reduziere das Verletzungsrisiko durch …" at bounding box center [72, 137] width 145 height 154
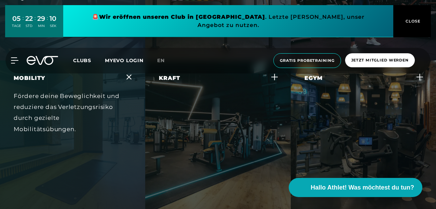
click at [48, 141] on div "Mobility Fördere deine Beweglichkeit und reduziere das Verletzungsrisiko durch …" at bounding box center [72, 137] width 145 height 154
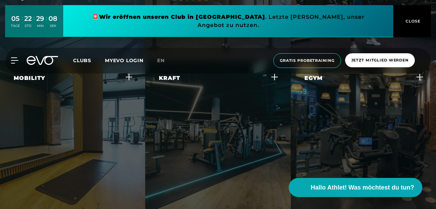
click at [183, 135] on div "Kraft Steigere deine Muskelkraft und -ausdauer mit effektiven Krafttrainingsger…" at bounding box center [213, 108] width 109 height 69
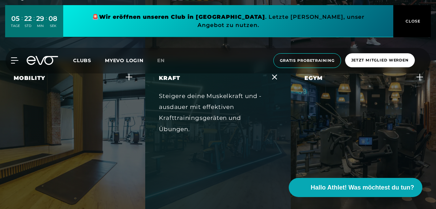
click at [183, 135] on div "Steigere deine Muskelkraft und -ausdauer mit effektiven Krafttrainingsgeräten u…" at bounding box center [213, 112] width 109 height 44
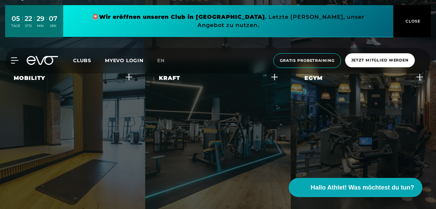
click at [183, 135] on div "Kraft Steigere deine Muskelkraft und -ausdauer mit effektiven Krafttrainingsger…" at bounding box center [213, 108] width 109 height 69
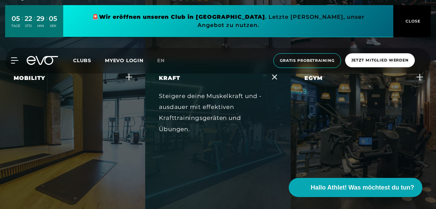
click at [324, 91] on div "Egym Erlebe ein smartes, effizientes Krafttraining, das sich individuell an dei…" at bounding box center [358, 103] width 109 height 58
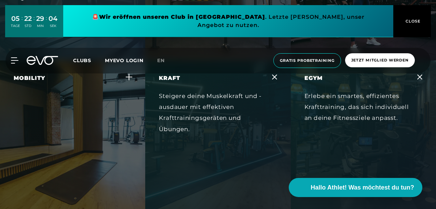
click at [213, 104] on div "Steigere deine Muskelkraft und -ausdauer mit effektiven Krafttrainingsgeräten u…" at bounding box center [213, 112] width 109 height 44
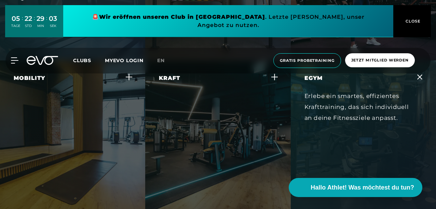
click at [339, 94] on div "Erlebe ein smartes, effizientes Krafttraining, das sich individuell an deine Fi…" at bounding box center [358, 106] width 109 height 33
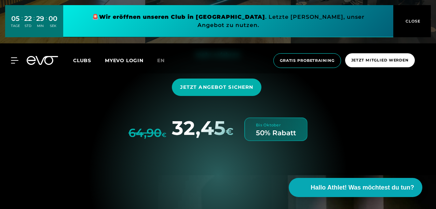
scroll to position [1912, 0]
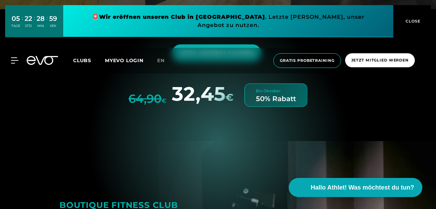
click at [251, 103] on div "Bis Oktober 50% Rabatt" at bounding box center [275, 95] width 63 height 24
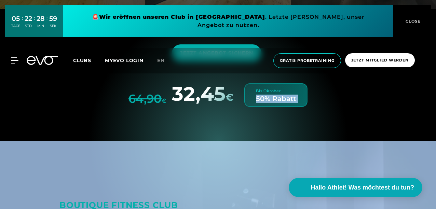
click at [251, 103] on div "Bis Oktober 50% Rabatt" at bounding box center [275, 95] width 63 height 24
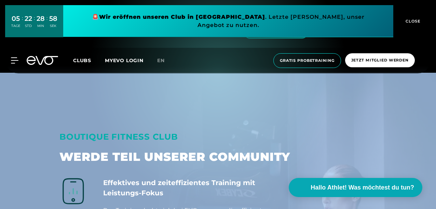
click at [88, 139] on div "BOUTIQUE FITNESS CLUB" at bounding box center [176, 137] width 235 height 16
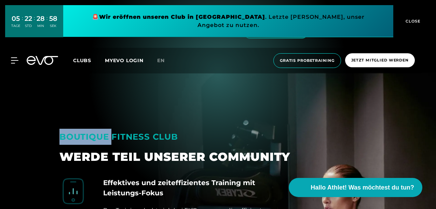
click at [88, 139] on div "BOUTIQUE FITNESS CLUB" at bounding box center [176, 137] width 235 height 16
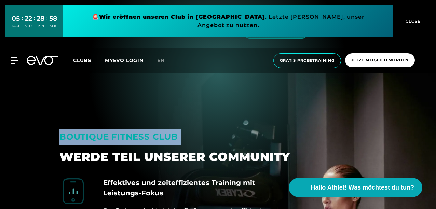
click at [88, 139] on div "BOUTIQUE FITNESS CLUB" at bounding box center [176, 137] width 235 height 16
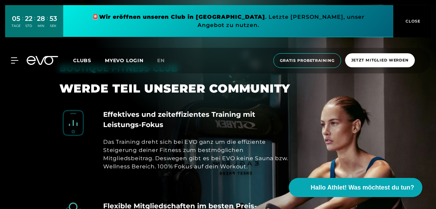
click at [131, 147] on div "Das Training dreht sich bei EVO ganz um die effiziente Steigerung deiner Fitnes…" at bounding box center [198, 154] width 191 height 33
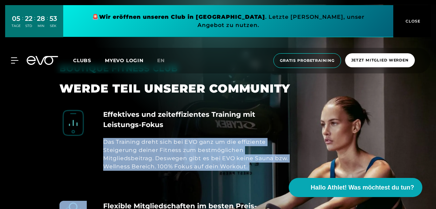
drag, startPoint x: 131, startPoint y: 147, endPoint x: 133, endPoint y: 159, distance: 11.8
click at [133, 159] on div "Das Training dreht sich bei EVO ganz um die effiziente Steigerung deiner Fitnes…" at bounding box center [198, 154] width 191 height 33
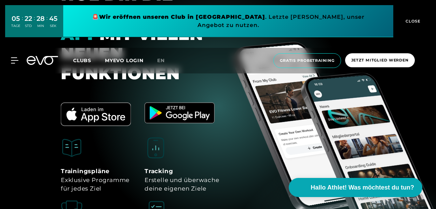
scroll to position [2629, 0]
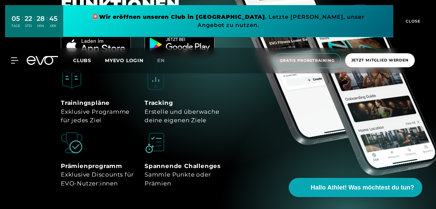
click at [190, 118] on div "Tracking Erstelle und überwache deine eigenen Ziele" at bounding box center [181, 112] width 75 height 26
drag, startPoint x: 188, startPoint y: 115, endPoint x: 185, endPoint y: 112, distance: 4.1
click at [185, 112] on div "Tracking Erstelle und überwache deine eigenen Ziele" at bounding box center [181, 112] width 75 height 26
click at [180, 106] on div "Tracking Erstelle und überwache deine eigenen Ziele" at bounding box center [181, 112] width 75 height 26
click at [179, 113] on div "Tracking Erstelle und überwache deine eigenen Ziele" at bounding box center [181, 112] width 75 height 26
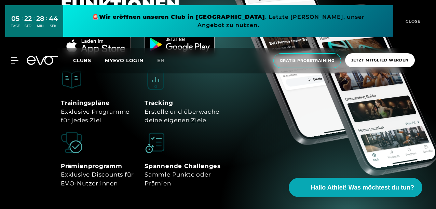
click at [179, 113] on div "Tracking Erstelle und überwache deine eigenen Ziele" at bounding box center [181, 112] width 75 height 26
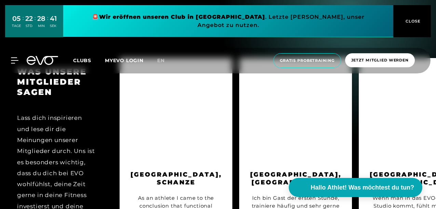
scroll to position [2868, 0]
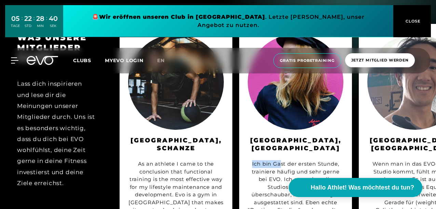
drag, startPoint x: 281, startPoint y: 154, endPoint x: 241, endPoint y: 160, distance: 40.7
click at [241, 160] on div "[GEOGRAPHIC_DATA], Stadthausbrücke Ich bin [PERSON_NAME] der ersten Stunde, tra…" at bounding box center [295, 159] width 113 height 270
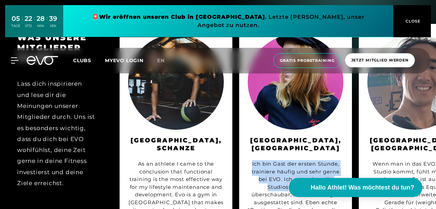
drag, startPoint x: 241, startPoint y: 160, endPoint x: 247, endPoint y: 184, distance: 25.3
click at [247, 184] on div "[GEOGRAPHIC_DATA], Stadthausbrücke Ich bin [PERSON_NAME] der ersten Stunde, tra…" at bounding box center [295, 159] width 113 height 270
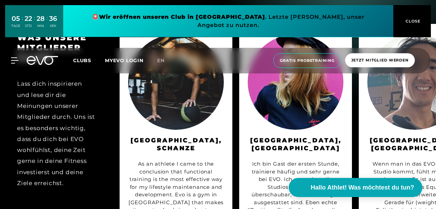
scroll to position [2902, 0]
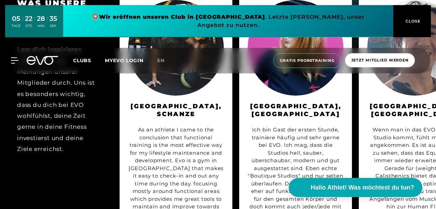
click at [244, 130] on div "[GEOGRAPHIC_DATA], Stadthausbrücke Ich bin [PERSON_NAME] der ersten Stunde, tra…" at bounding box center [295, 125] width 113 height 270
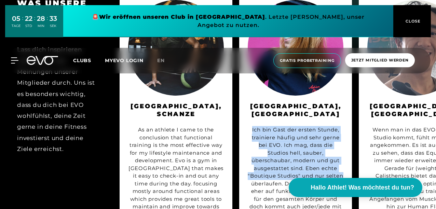
drag, startPoint x: 244, startPoint y: 130, endPoint x: 251, endPoint y: 188, distance: 58.1
click at [251, 188] on div "[GEOGRAPHIC_DATA], Stadthausbrücke Ich bin [PERSON_NAME] der ersten Stunde, tra…" at bounding box center [295, 125] width 113 height 270
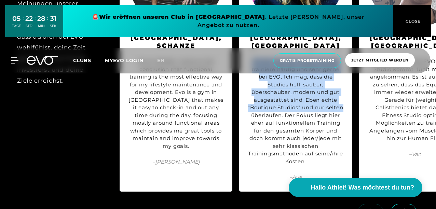
click at [277, 100] on div "Ich bin Gast der ersten Stunde, trainiere häufig und sehr gerne bei EVO. Ich ma…" at bounding box center [295, 112] width 96 height 108
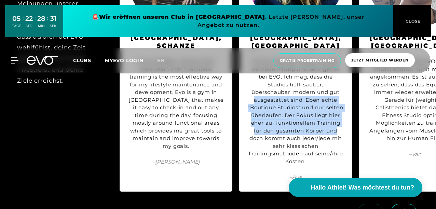
drag, startPoint x: 277, startPoint y: 100, endPoint x: 282, endPoint y: 138, distance: 38.3
click at [282, 138] on div "Ich bin Gast der ersten Stunde, trainiere häufig und sehr gerne bei EVO. Ich ma…" at bounding box center [295, 112] width 96 height 108
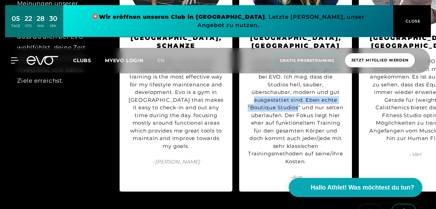
drag, startPoint x: 282, startPoint y: 138, endPoint x: 289, endPoint y: 106, distance: 32.6
click at [289, 106] on div "Ich bin Gast der ersten Stunde, trainiere häufig und sehr gerne bei EVO. Ich ma…" at bounding box center [295, 112] width 96 height 108
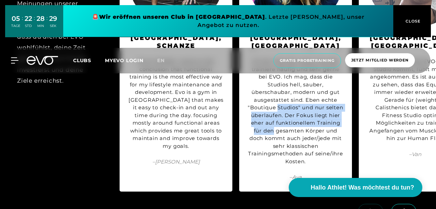
drag, startPoint x: 289, startPoint y: 106, endPoint x: 295, endPoint y: 132, distance: 26.8
click at [295, 132] on div "Ich bin Gast der ersten Stunde, trainiere häufig und sehr gerne bei EVO. Ich ma…" at bounding box center [295, 112] width 96 height 108
drag, startPoint x: 295, startPoint y: 132, endPoint x: 314, endPoint y: 98, distance: 40.1
click at [314, 98] on div "Ich bin Gast der ersten Stunde, trainiere häufig und sehr gerne bei EVO. Ich ma…" at bounding box center [295, 112] width 96 height 108
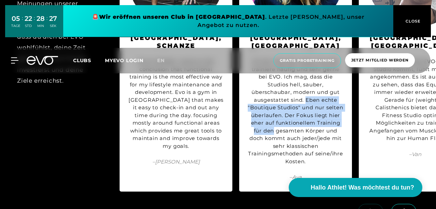
click at [318, 107] on div "Ich bin Gast der ersten Stunde, trainiere häufig und sehr gerne bei EVO. Ich ma…" at bounding box center [295, 112] width 96 height 108
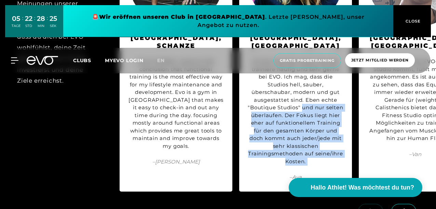
drag, startPoint x: 318, startPoint y: 107, endPoint x: 315, endPoint y: 164, distance: 57.1
click at [315, 164] on div "Ich bin Gast der ersten Stunde, trainiere häufig und sehr gerne bei EVO. Ich ma…" at bounding box center [295, 112] width 96 height 108
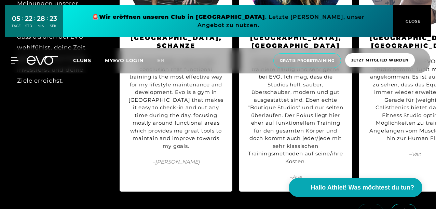
scroll to position [2936, 0]
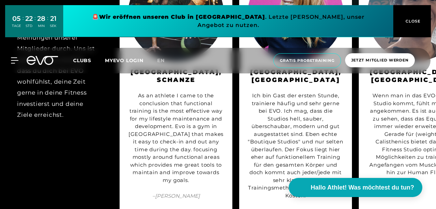
click at [363, 141] on div "[GEOGRAPHIC_DATA], Unterbilk Wenn man in das EVO-Fitness Studio kommt, fühlt ma…" at bounding box center [414, 91] width 113 height 270
click at [410, 118] on div "Wenn man in das EVO-Fitness Studio kommt, fühlt man sich angekommen. Es ist auc…" at bounding box center [415, 134] width 96 height 85
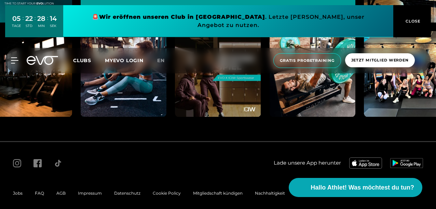
scroll to position [3523, 0]
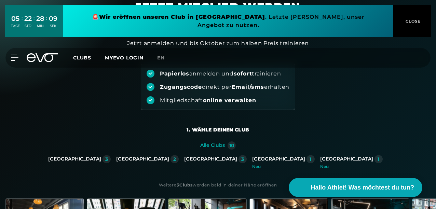
scroll to position [68, 0]
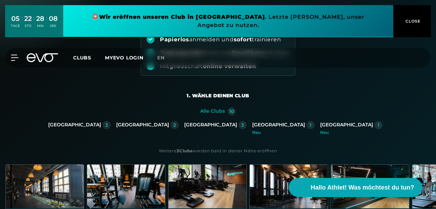
click at [252, 129] on div "München 1 Neu" at bounding box center [283, 128] width 62 height 14
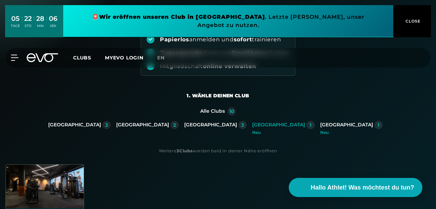
scroll to position [137, 0]
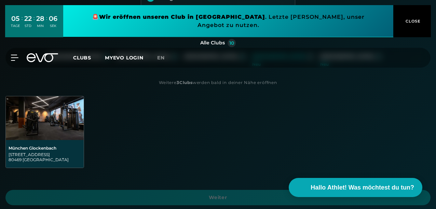
click at [24, 150] on div "München Glockenbach" at bounding box center [45, 147] width 72 height 5
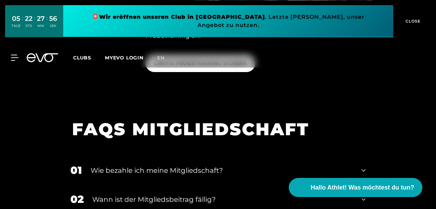
scroll to position [922, 0]
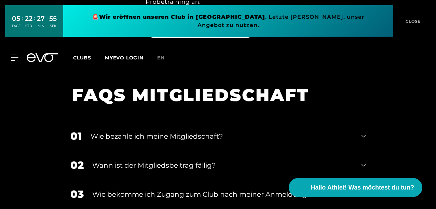
click at [113, 137] on div "Wie bezahle ich meine Mitgliedschaft?" at bounding box center [221, 136] width 262 height 10
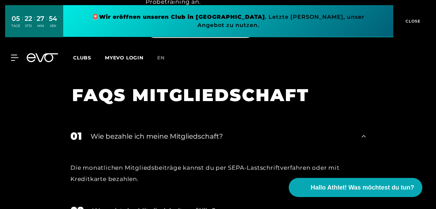
click at [113, 137] on div "Wie bezahle ich meine Mitgliedschaft?" at bounding box center [221, 136] width 262 height 10
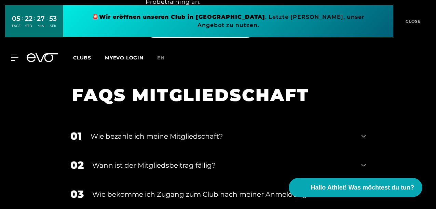
click at [129, 174] on div "02 Wann ist der Mitgliedsbeitrag fällig?" at bounding box center [217, 165] width 309 height 29
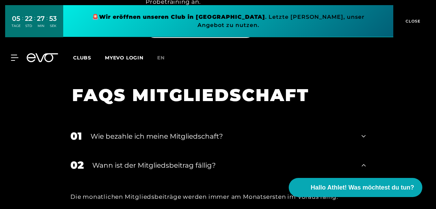
scroll to position [956, 0]
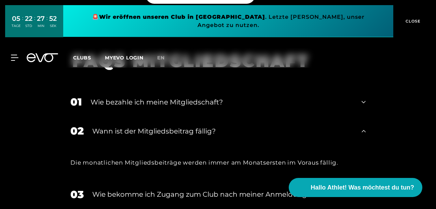
click at [149, 136] on div "Wann ist der Mitgliedsbeitrag fällig?" at bounding box center [222, 131] width 260 height 10
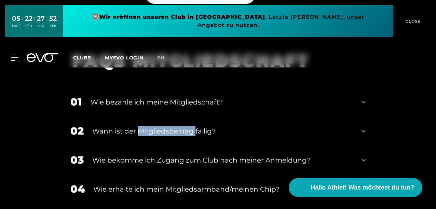
click at [149, 136] on div "Wann ist der Mitgliedsbeitrag fällig?" at bounding box center [222, 131] width 260 height 10
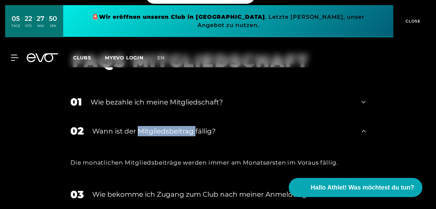
click at [149, 136] on div "Wann ist der Mitgliedsbeitrag fällig?" at bounding box center [222, 131] width 260 height 10
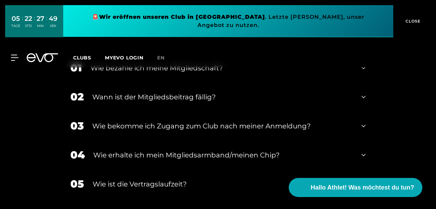
scroll to position [1024, 0]
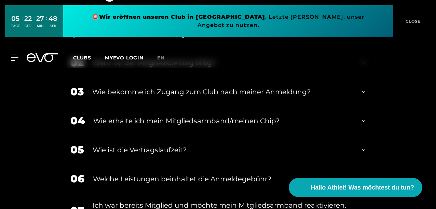
click at [165, 121] on div "Wie erhalte ich mein Mitgliedsarmband/meinen Chip?" at bounding box center [222, 121] width 259 height 10
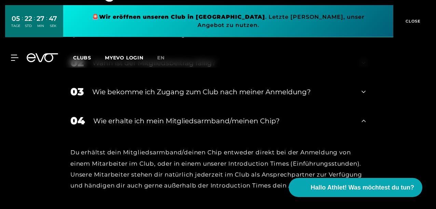
click at [165, 121] on div "Wie erhalte ich mein Mitgliedsarmband/meinen Chip?" at bounding box center [222, 121] width 259 height 10
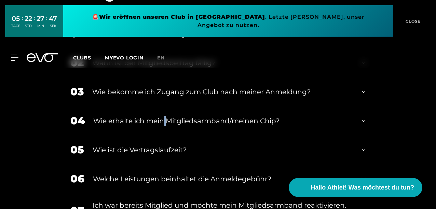
click at [165, 121] on div "Wie erhalte ich mein Mitgliedsarmband/meinen Chip?" at bounding box center [222, 121] width 259 height 10
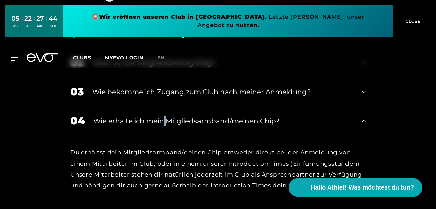
scroll to position [1058, 0]
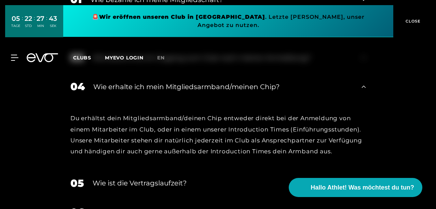
click at [203, 124] on div "Du erhältst dein Mitgliedsarmband/deinen Chip entweder direkt bei der Anmeldung…" at bounding box center [217, 135] width 295 height 44
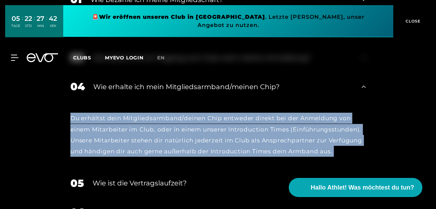
drag, startPoint x: 203, startPoint y: 124, endPoint x: 200, endPoint y: 130, distance: 6.9
click at [200, 130] on div "Du erhältst dein Mitgliedsarmband/deinen Chip entweder direkt bei der Anmeldung…" at bounding box center [217, 135] width 295 height 44
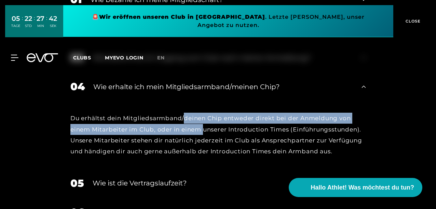
drag, startPoint x: 200, startPoint y: 130, endPoint x: 202, endPoint y: 119, distance: 11.2
click at [202, 119] on div "Du erhältst dein Mitgliedsarmband/deinen Chip entweder direkt bei der Anmeldung…" at bounding box center [217, 135] width 295 height 44
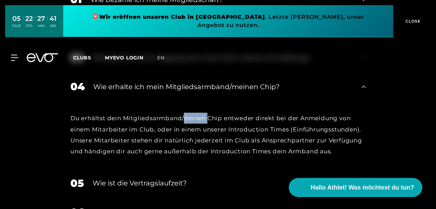
click at [202, 119] on div "Du erhältst dein Mitgliedsarmband/deinen Chip entweder direkt bei der Anmeldung…" at bounding box center [217, 135] width 295 height 44
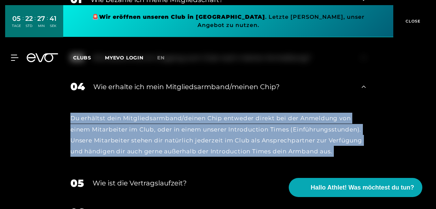
click at [202, 119] on div "Du erhältst dein Mitgliedsarmband/deinen Chip entweder direkt bei der Anmeldung…" at bounding box center [217, 135] width 295 height 44
drag, startPoint x: 202, startPoint y: 119, endPoint x: 202, endPoint y: 135, distance: 15.4
click at [202, 135] on div "Du erhältst dein Mitgliedsarmband/deinen Chip entweder direkt bei der Anmeldung…" at bounding box center [217, 135] width 295 height 44
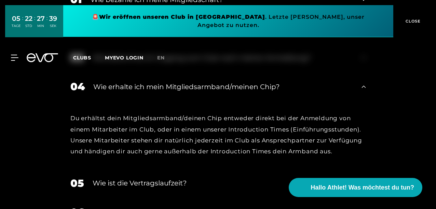
click at [238, 88] on div "Wie erhalte ich mein Mitgliedsarmband/meinen Chip?" at bounding box center [222, 87] width 259 height 10
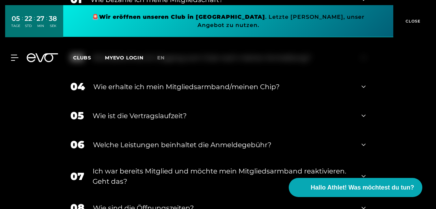
click at [231, 122] on div "05 Wie ist die Vertragslaufzeit?" at bounding box center [217, 115] width 309 height 29
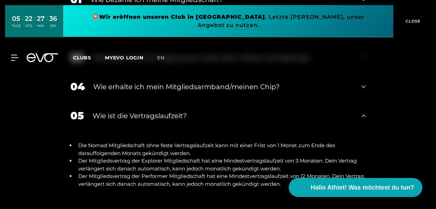
click at [231, 122] on div "05 Wie ist die Vertragslaufzeit?" at bounding box center [217, 115] width 309 height 29
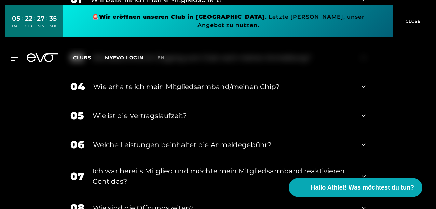
click at [227, 149] on div "Welche Leistungen beinhaltet die Anmeldegebühr?" at bounding box center [223, 145] width 260 height 10
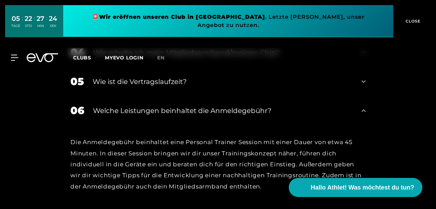
scroll to position [1127, 0]
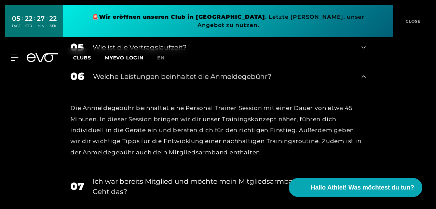
click at [217, 77] on div "Welche Leistungen beinhaltet die Anmeldegebühr?" at bounding box center [223, 76] width 260 height 10
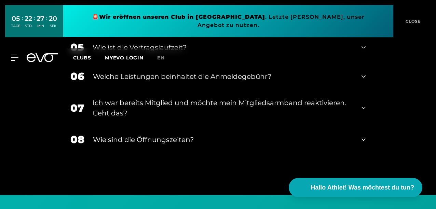
click at [208, 105] on div "Ich war bereits Mitglied und möchte mein Mitgliedsarmband reaktivieren. Geht da…" at bounding box center [223, 108] width 260 height 20
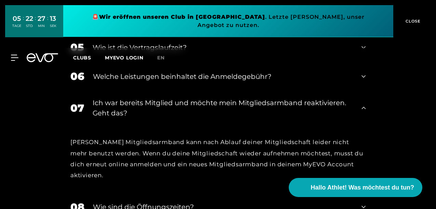
click at [208, 105] on div "Ich war bereits Mitglied und möchte mein Mitgliedsarmband reaktivieren. Geht da…" at bounding box center [223, 108] width 260 height 20
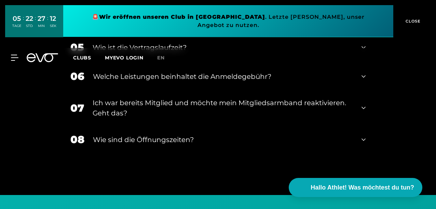
click at [200, 132] on div "08 Wie sind die Öffnungszeiten?" at bounding box center [217, 139] width 309 height 29
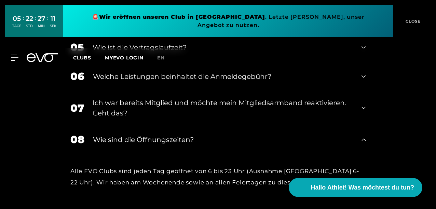
click at [200, 132] on div "08 Wie sind die Öffnungszeiten?" at bounding box center [217, 139] width 309 height 29
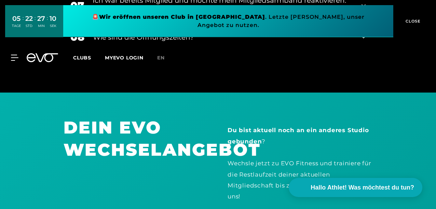
scroll to position [1195, 0]
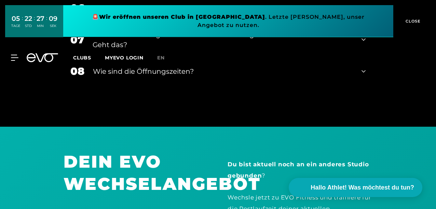
click at [184, 81] on div "08 Wie sind die Öffnungszeiten?" at bounding box center [217, 71] width 309 height 29
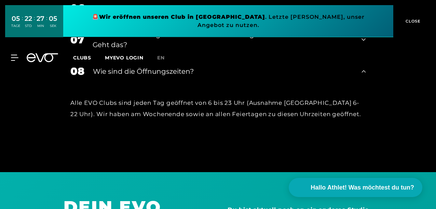
click at [184, 81] on div "08 Wie sind die Öffnungszeiten?" at bounding box center [217, 71] width 309 height 29
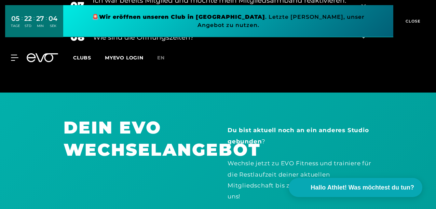
scroll to position [1263, 0]
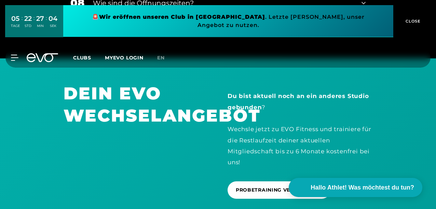
click at [182, 103] on h1 "DEIN EVO WECHSELANGEBOT" at bounding box center [135, 104] width 145 height 44
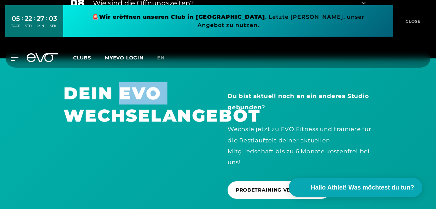
click at [182, 103] on h1 "DEIN EVO WECHSELANGEBOT" at bounding box center [135, 104] width 145 height 44
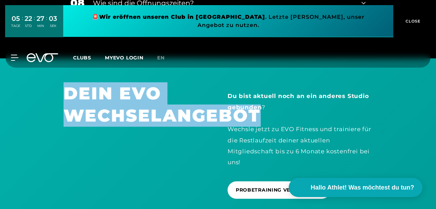
click at [182, 103] on h1 "DEIN EVO WECHSELANGEBOT" at bounding box center [135, 104] width 145 height 44
click at [186, 118] on h1 "DEIN EVO WECHSELANGEBOT" at bounding box center [135, 104] width 145 height 44
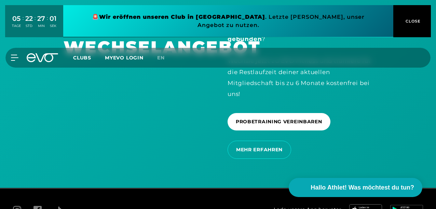
scroll to position [1384, 0]
